Goal: Task Accomplishment & Management: Use online tool/utility

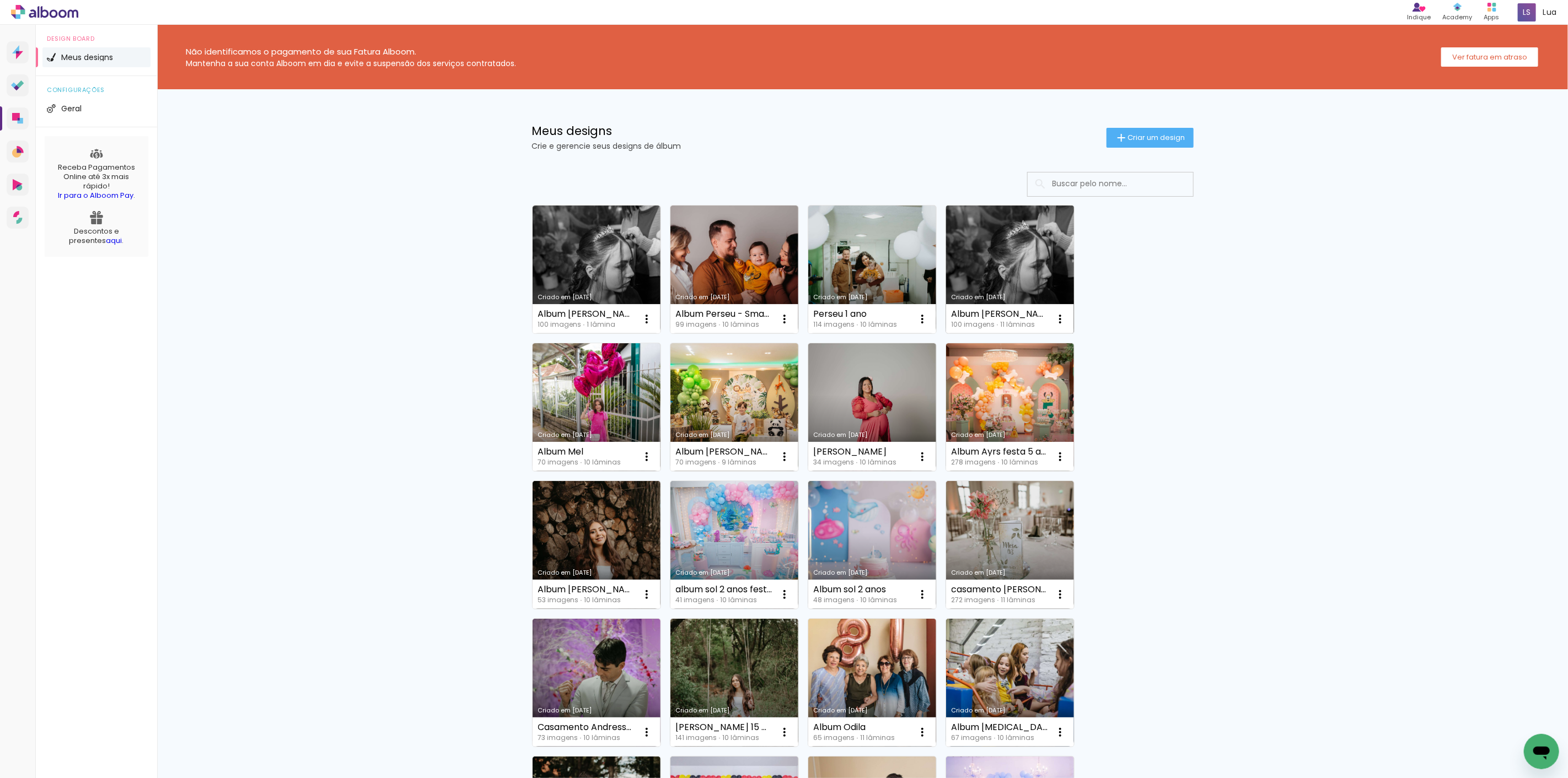
click at [986, 260] on link "Criado em [DATE]" at bounding box center [1009, 269] width 128 height 128
